Goal: Find specific page/section: Find specific page/section

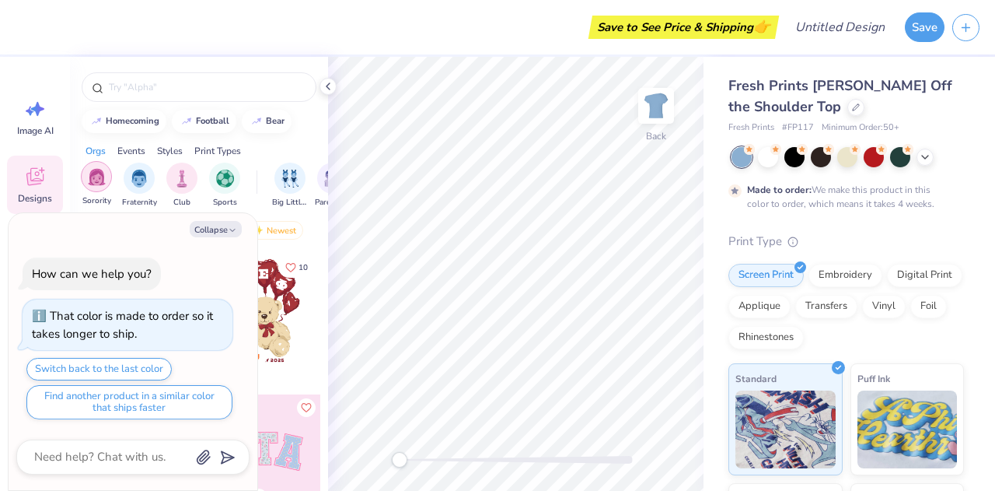
click at [96, 186] on div "filter for Sorority" at bounding box center [96, 176] width 31 height 31
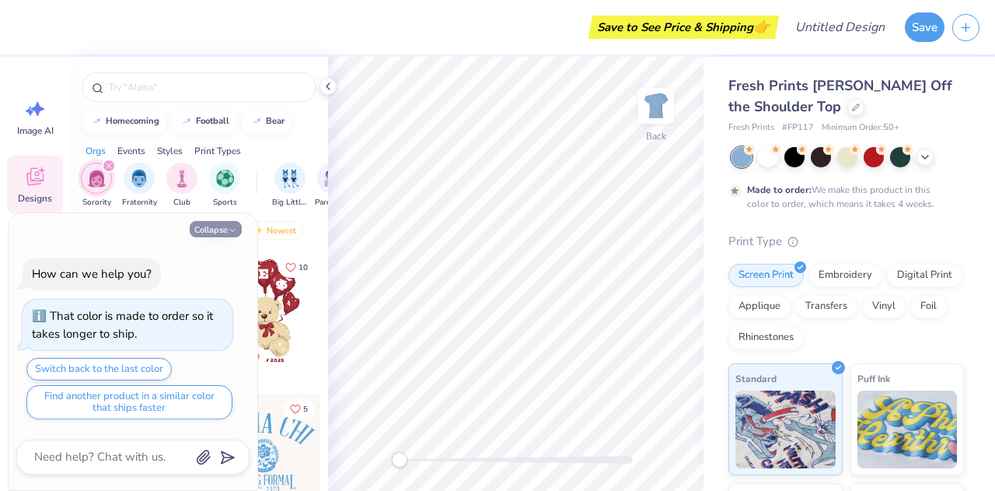
click at [218, 233] on button "Collapse" at bounding box center [216, 229] width 52 height 16
type textarea "x"
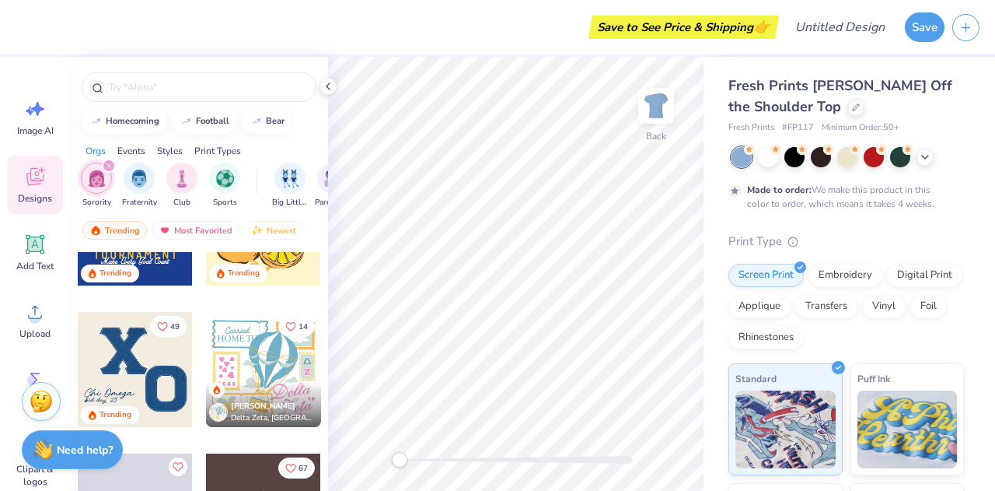
scroll to position [4471, 0]
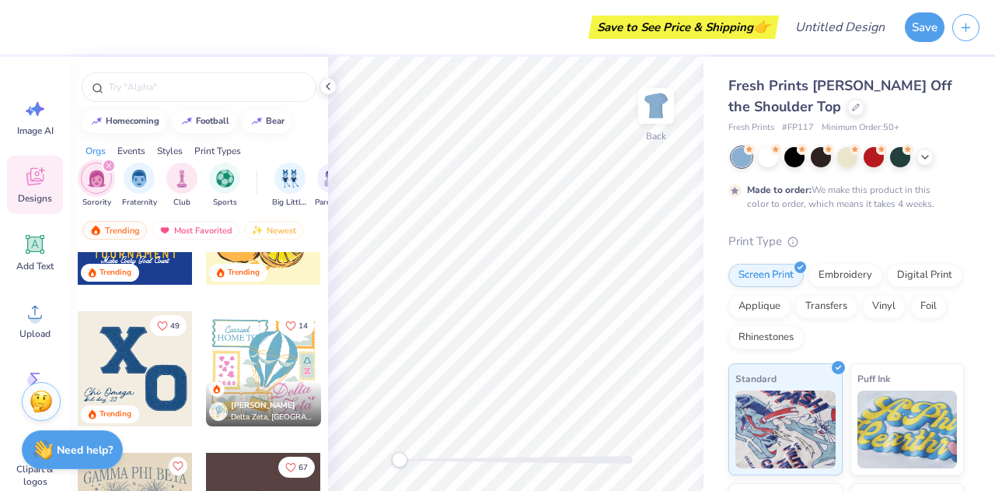
click at [257, 367] on div at bounding box center [263, 368] width 115 height 115
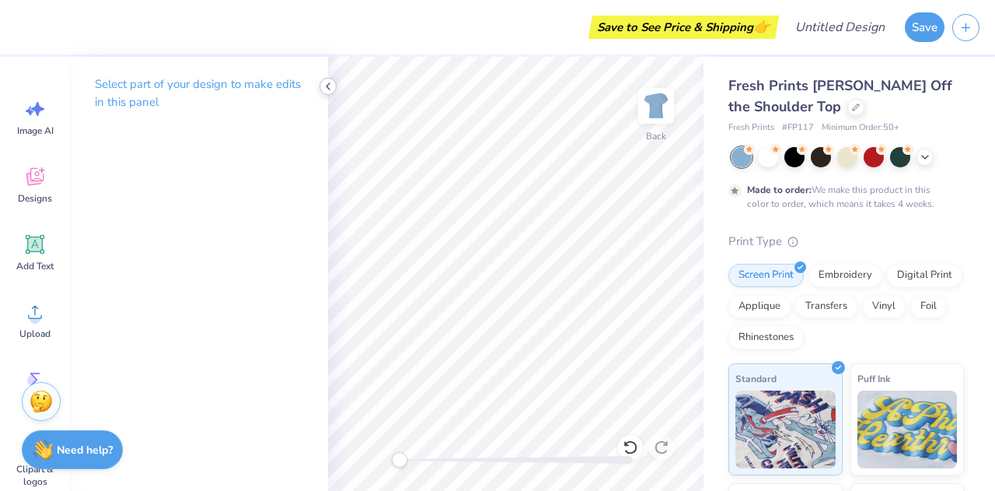
click at [328, 85] on icon at bounding box center [328, 86] width 12 height 12
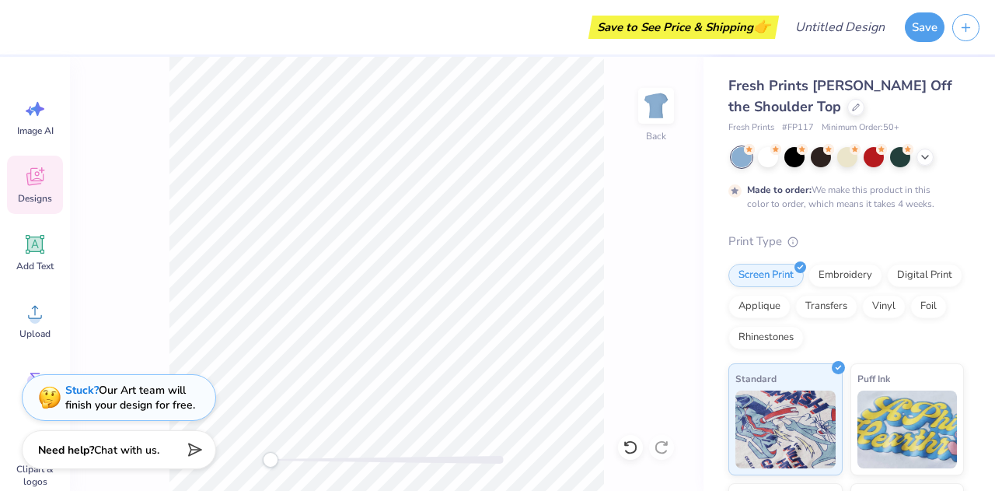
click at [36, 189] on div "Designs" at bounding box center [35, 185] width 56 height 58
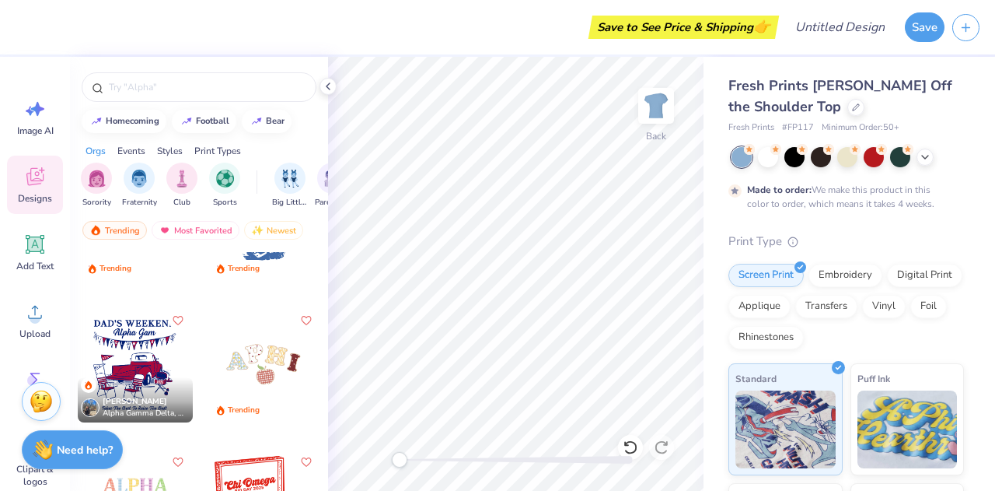
scroll to position [6398, 0]
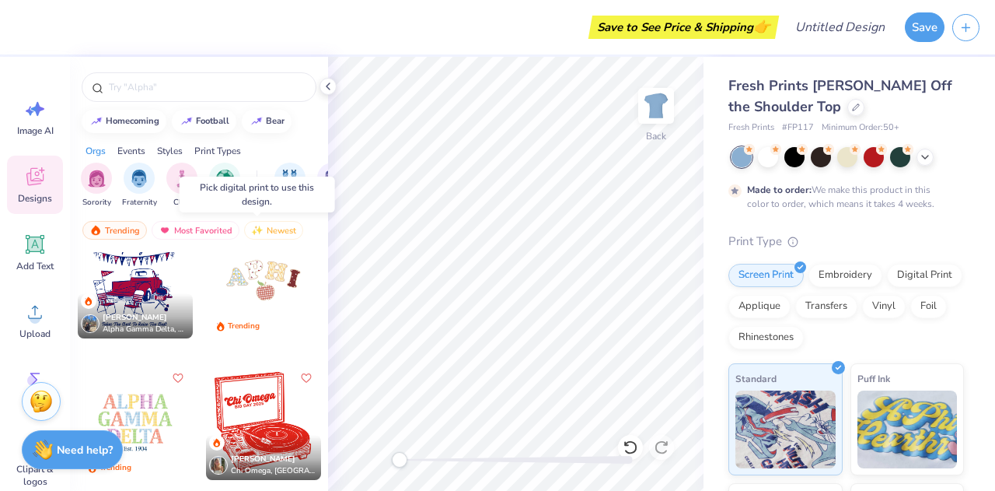
click at [247, 279] on div at bounding box center [263, 280] width 115 height 115
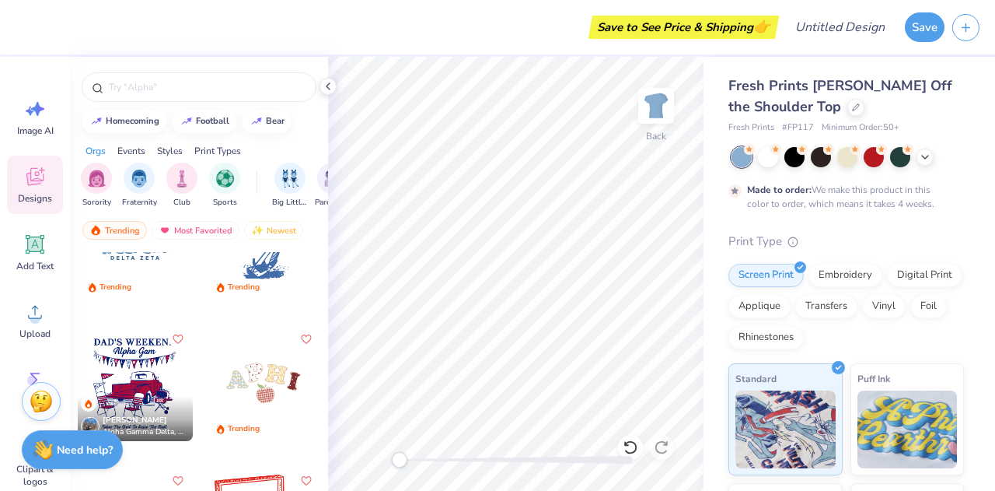
scroll to position [6297, 0]
click at [256, 378] on div at bounding box center [263, 381] width 115 height 115
click at [256, 376] on div at bounding box center [263, 381] width 115 height 115
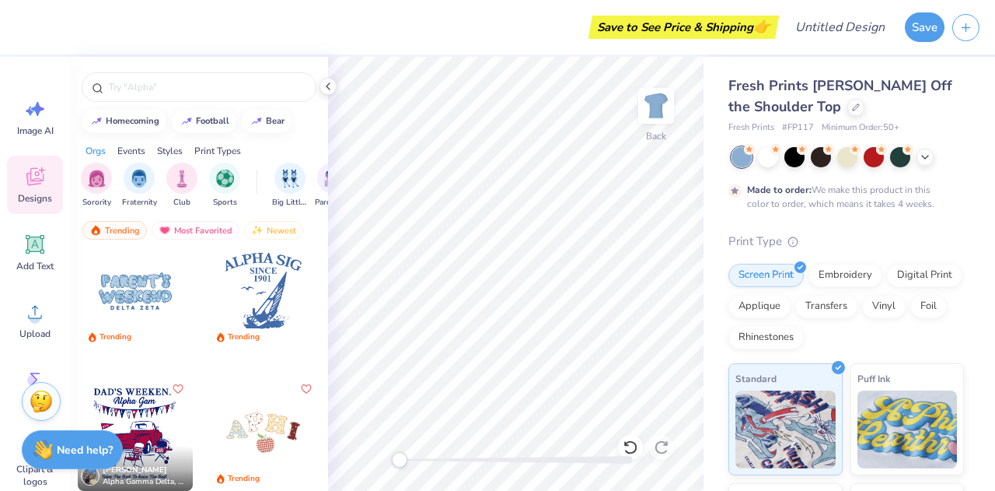
scroll to position [6246, 0]
click at [258, 302] on div at bounding box center [263, 291] width 115 height 115
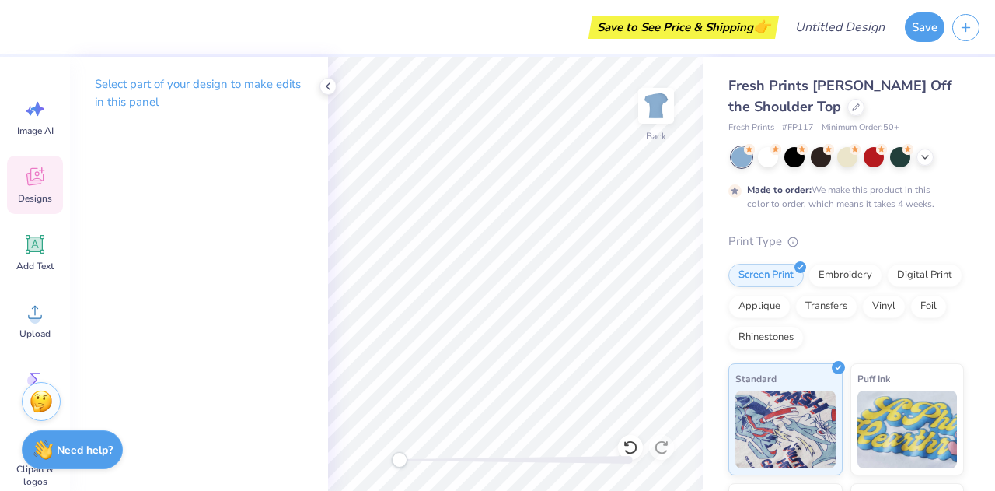
click at [30, 199] on span "Designs" at bounding box center [35, 198] width 34 height 12
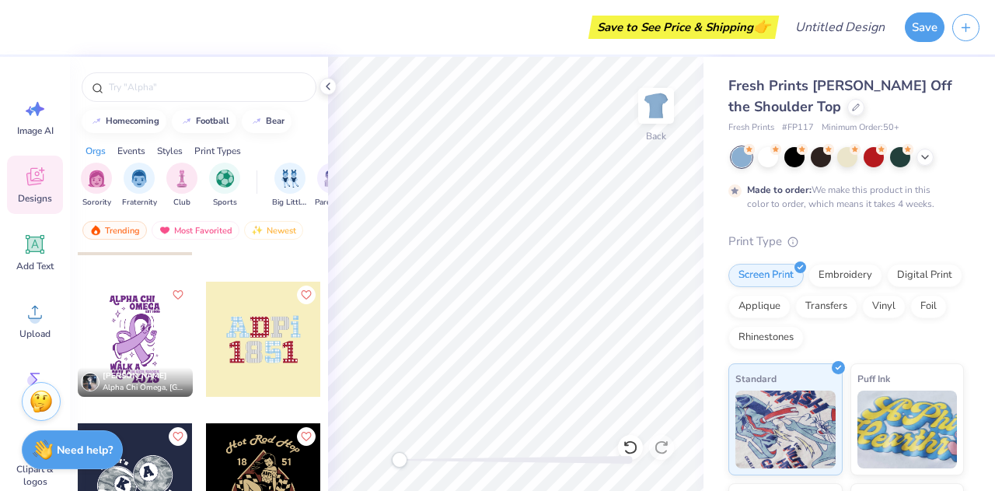
scroll to position [10869, 0]
click at [285, 362] on div at bounding box center [263, 339] width 115 height 115
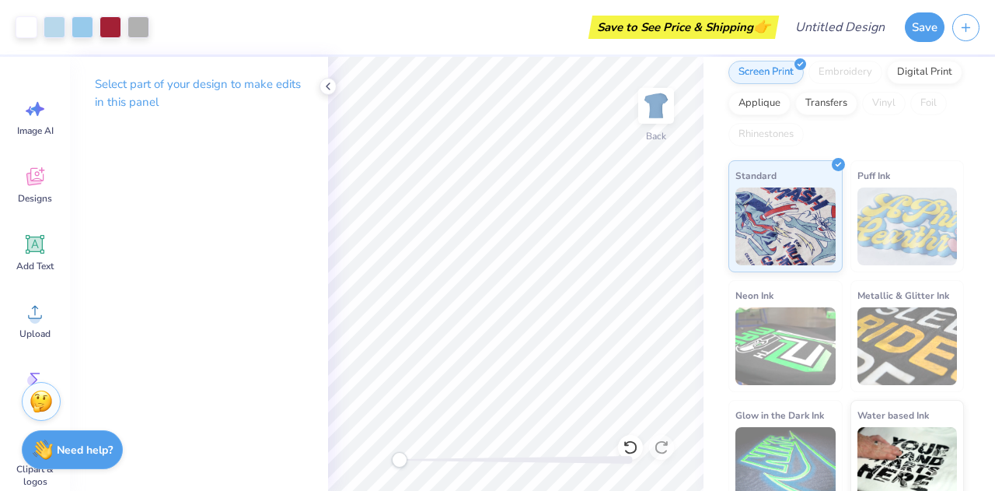
scroll to position [223, 0]
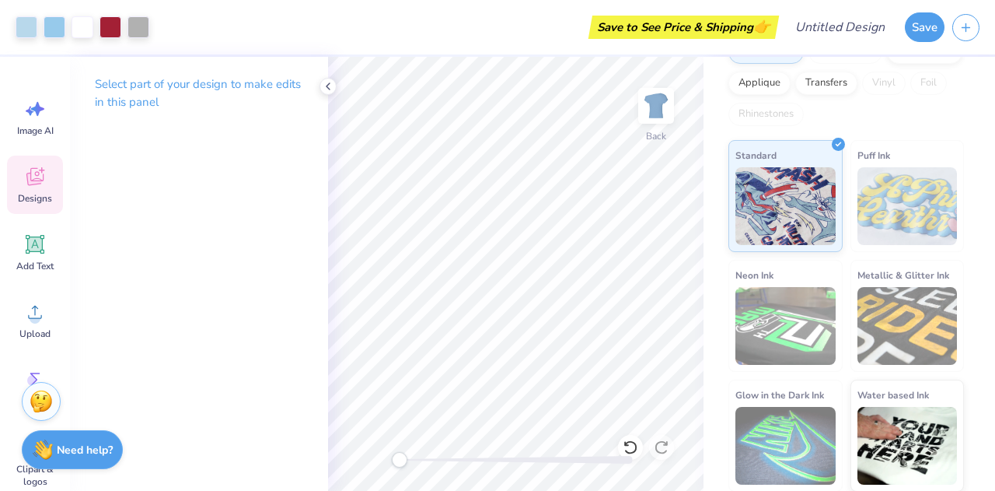
click at [33, 186] on icon at bounding box center [34, 176] width 23 height 23
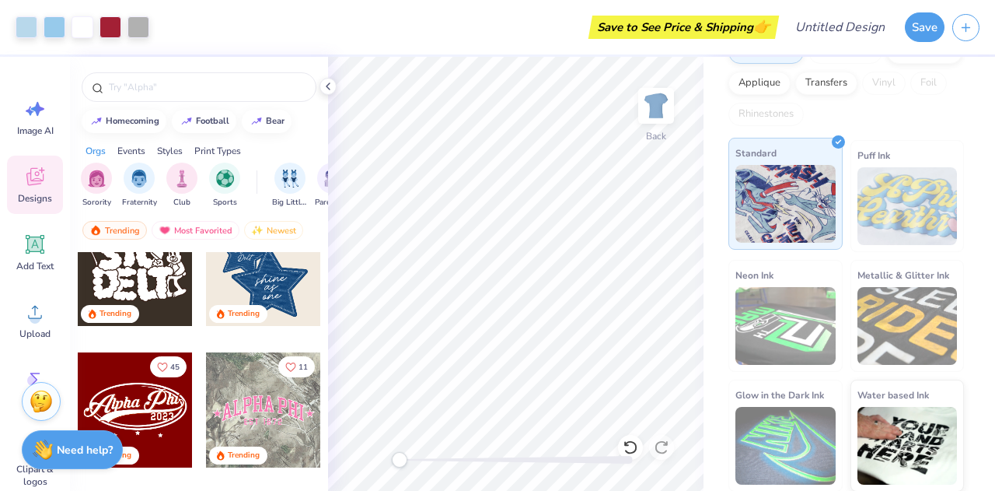
scroll to position [0, 0]
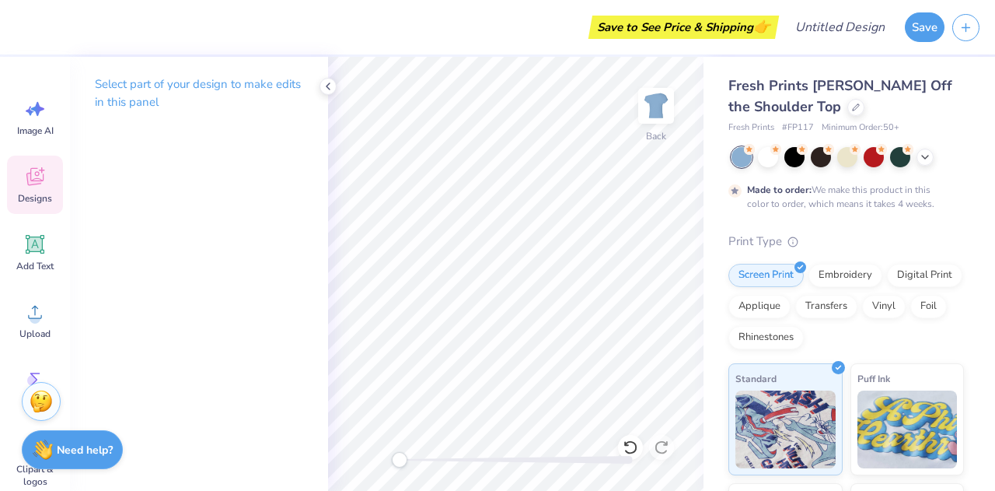
click at [33, 203] on span "Designs" at bounding box center [35, 198] width 34 height 12
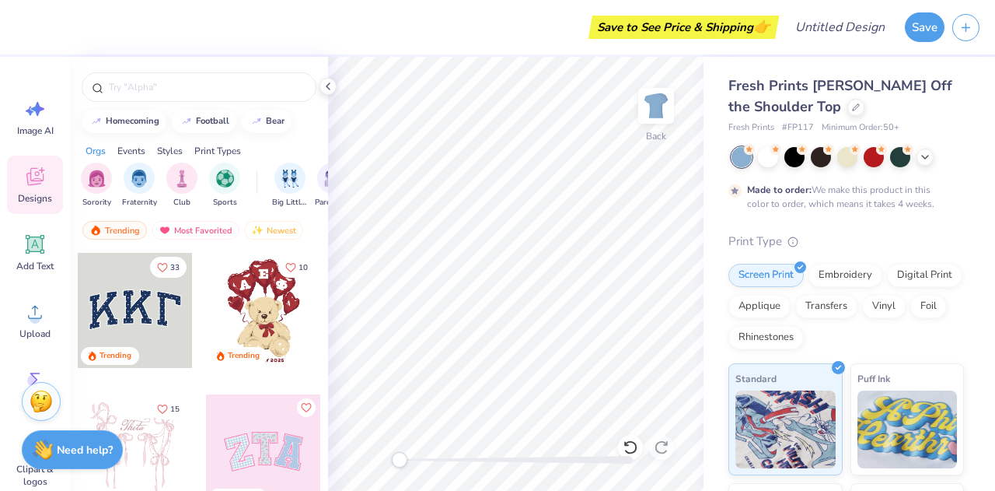
click at [168, 151] on div "Styles" at bounding box center [170, 151] width 26 height 14
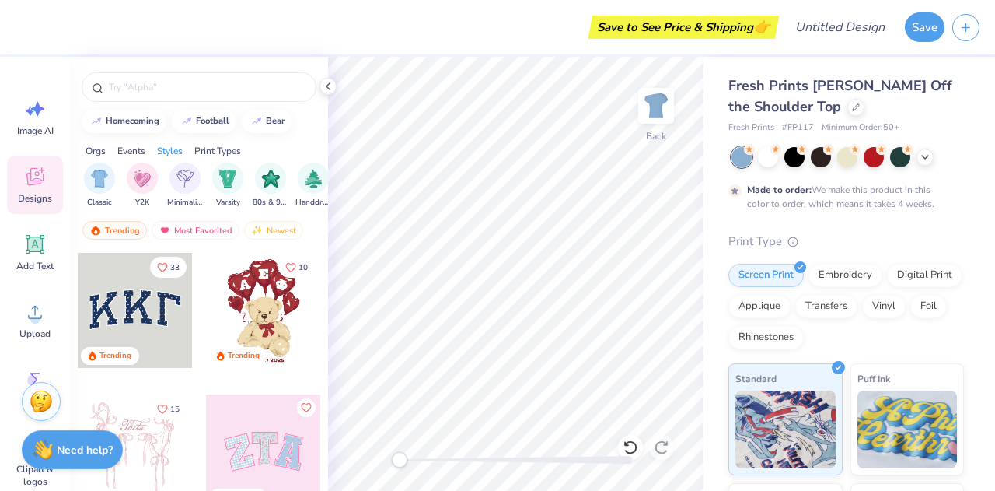
scroll to position [0, 815]
click at [215, 150] on div "Print Types" at bounding box center [217, 151] width 47 height 14
click at [173, 170] on img "filter for Patches" at bounding box center [182, 177] width 18 height 18
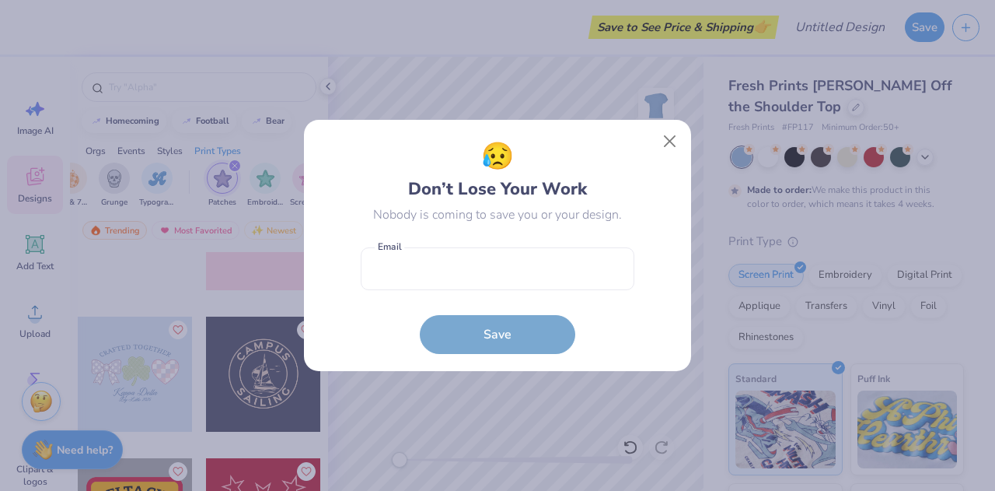
scroll to position [0, 1136]
click at [673, 141] on button "Close" at bounding box center [671, 142] width 30 height 30
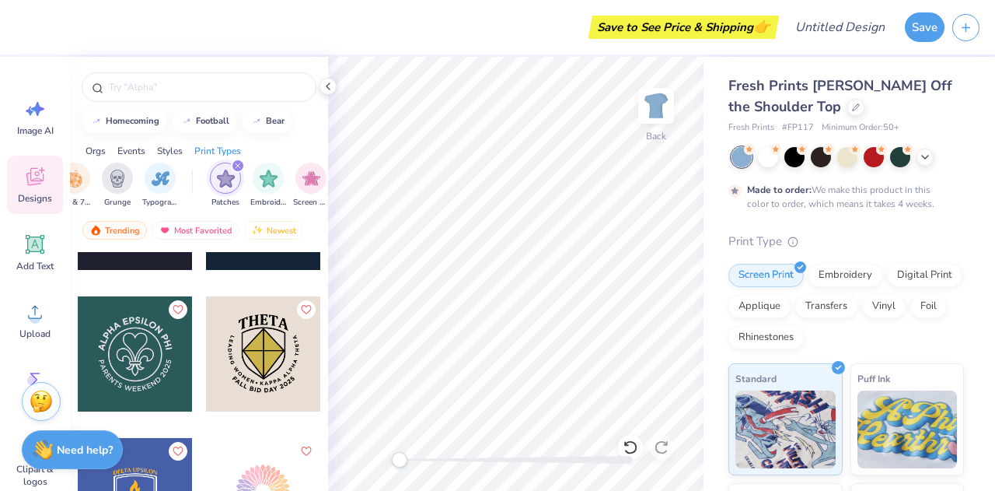
scroll to position [5682, 0]
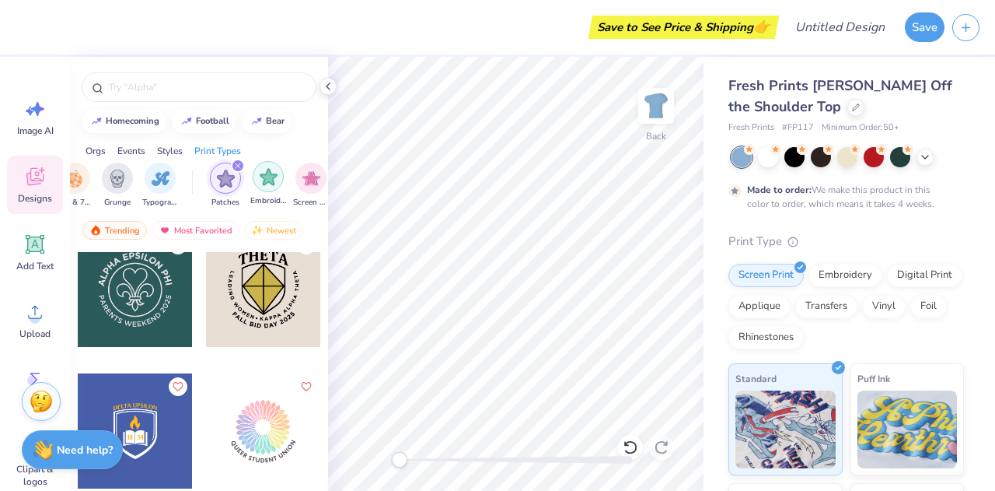
click at [270, 177] on img "filter for Embroidery" at bounding box center [269, 177] width 18 height 18
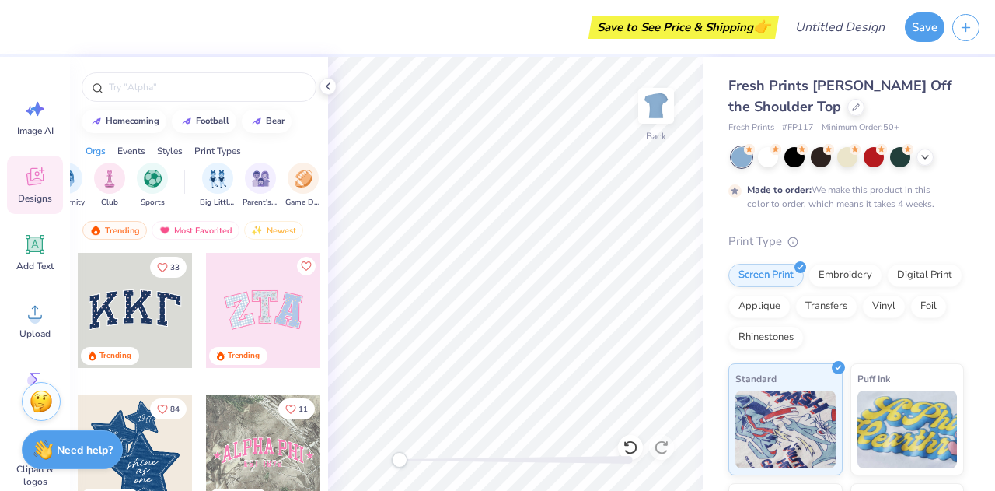
scroll to position [0, 19]
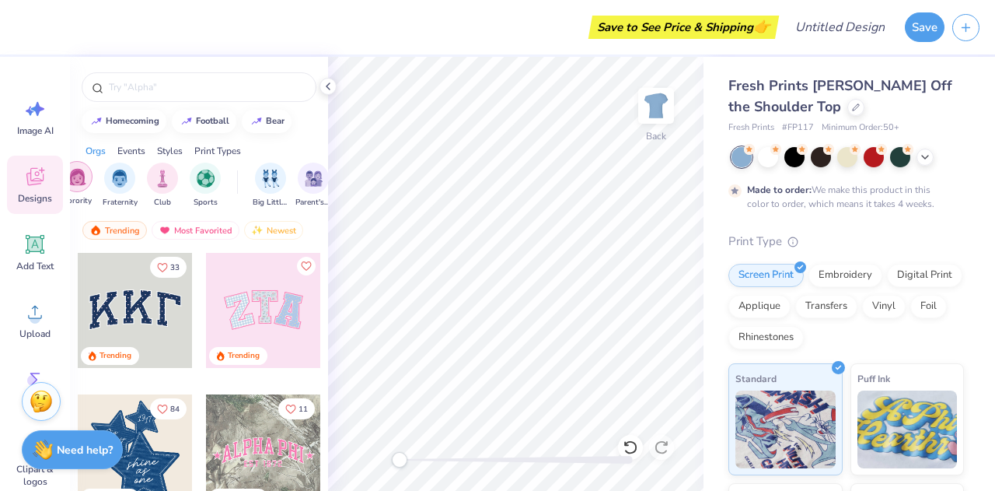
click at [81, 190] on div "filter for Sorority" at bounding box center [76, 176] width 31 height 31
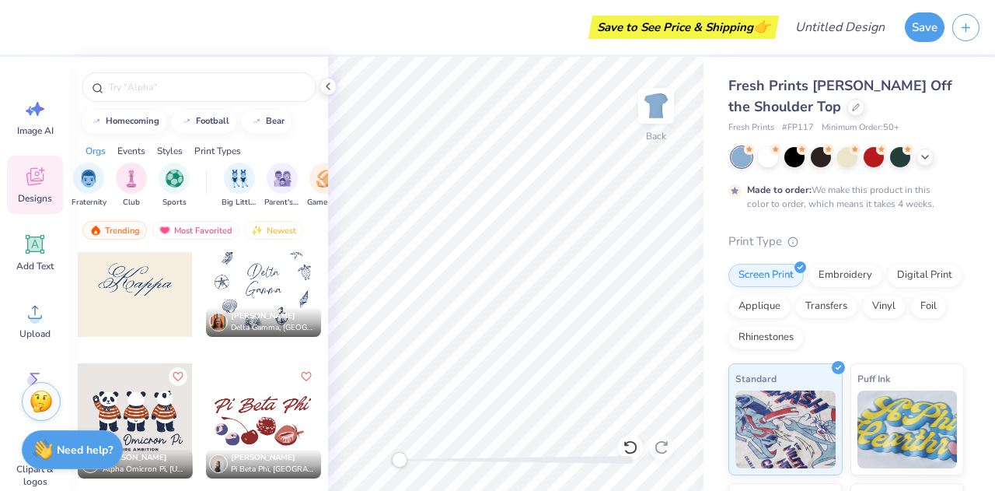
scroll to position [15459, 0]
click at [272, 276] on div at bounding box center [263, 278] width 115 height 115
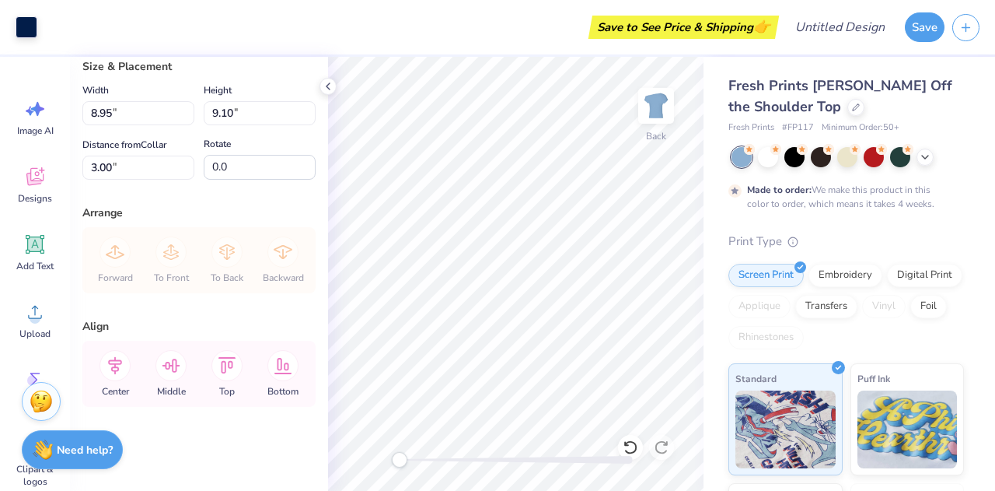
scroll to position [0, 0]
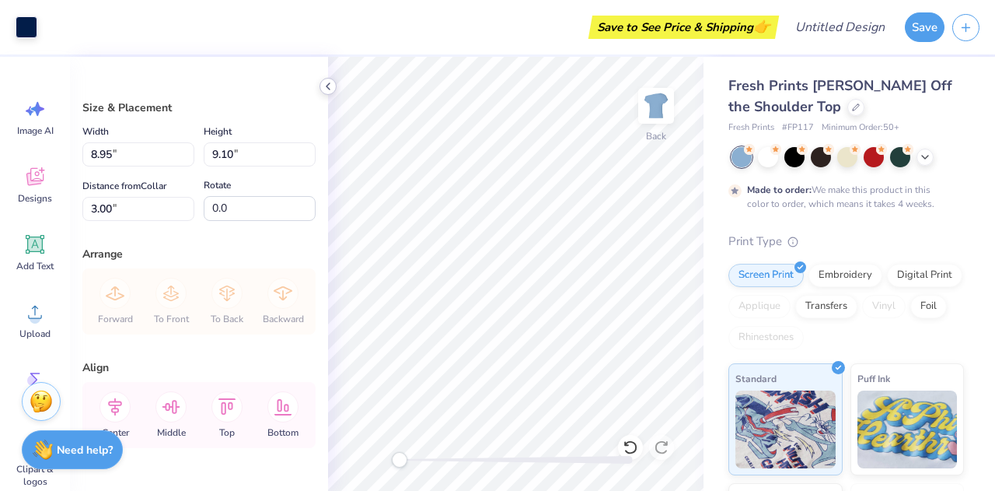
click at [333, 83] on icon at bounding box center [328, 86] width 12 height 12
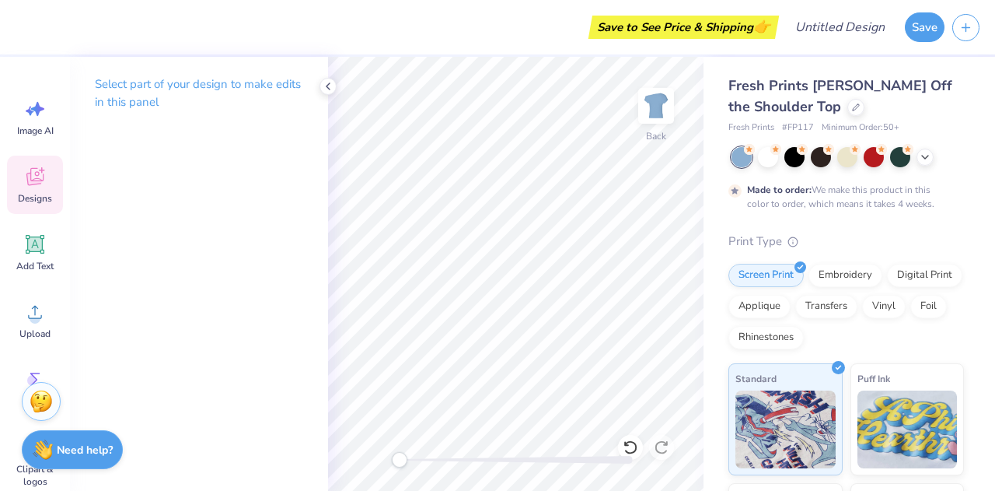
click at [43, 191] on div "Designs" at bounding box center [35, 185] width 56 height 58
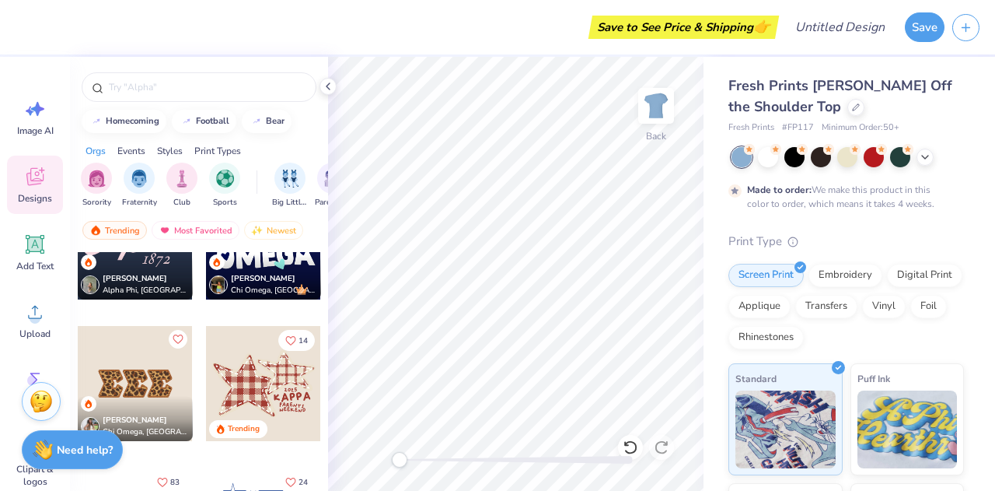
scroll to position [2050, 0]
click at [247, 382] on div at bounding box center [263, 383] width 115 height 115
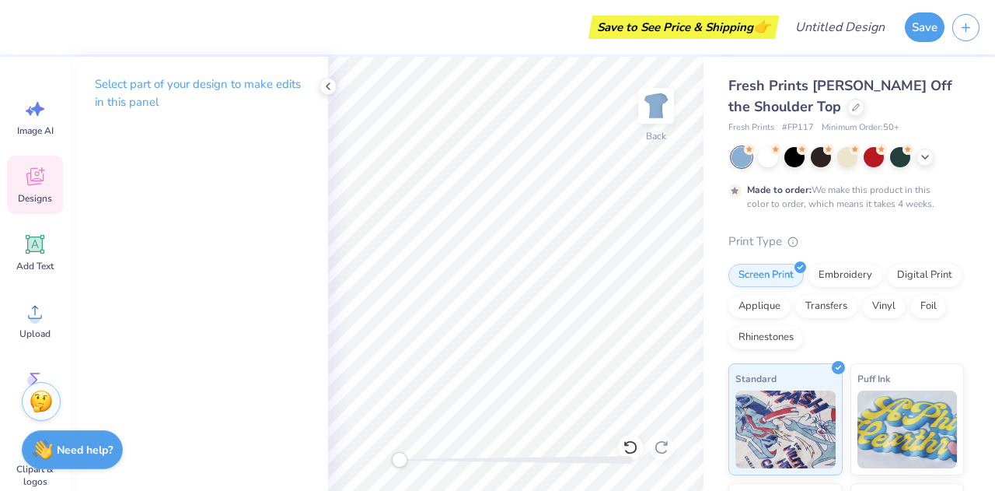
click at [54, 195] on div "Designs" at bounding box center [35, 185] width 56 height 58
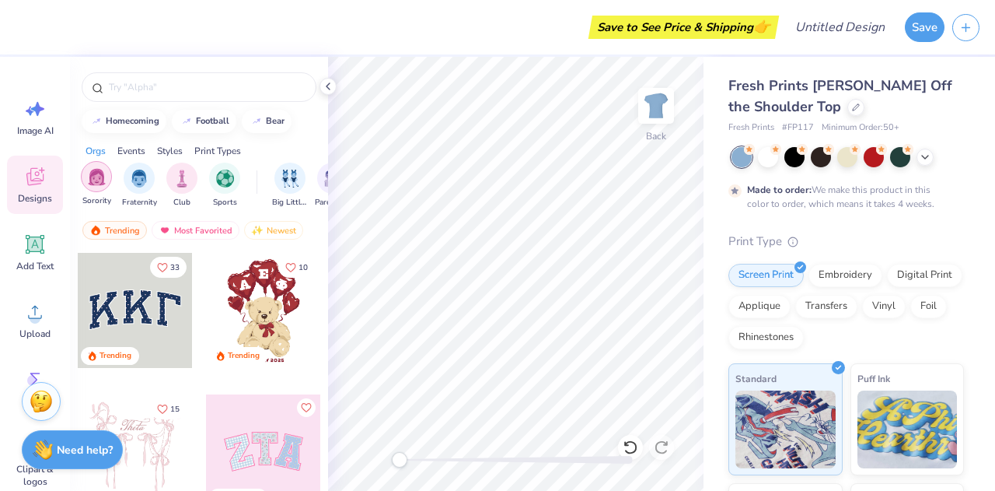
click at [92, 181] on img "filter for Sorority" at bounding box center [97, 177] width 18 height 18
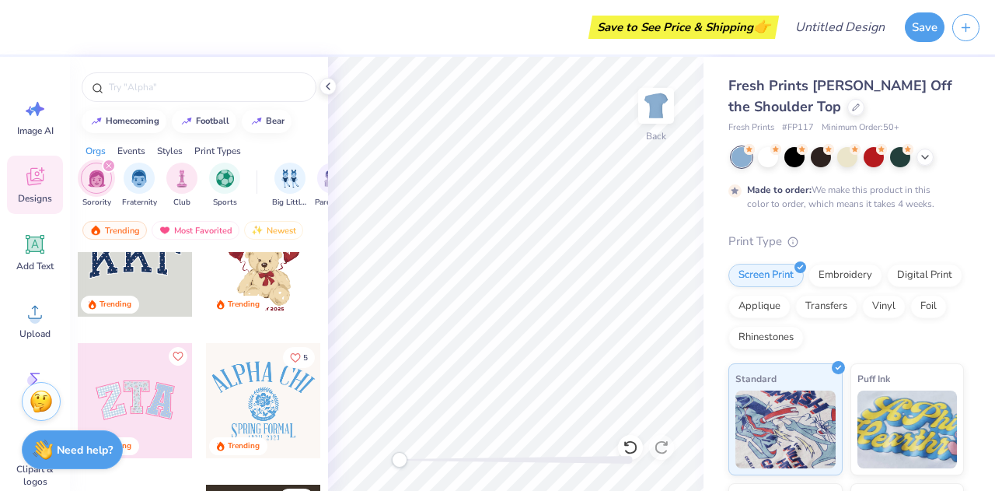
scroll to position [286, 0]
